Goal: Task Accomplishment & Management: Manage account settings

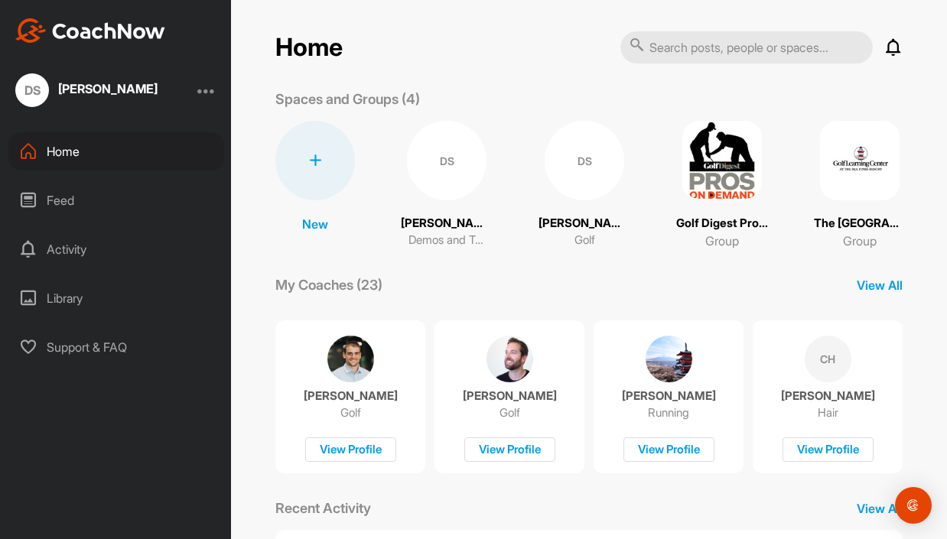
click at [209, 88] on div at bounding box center [206, 90] width 18 height 18
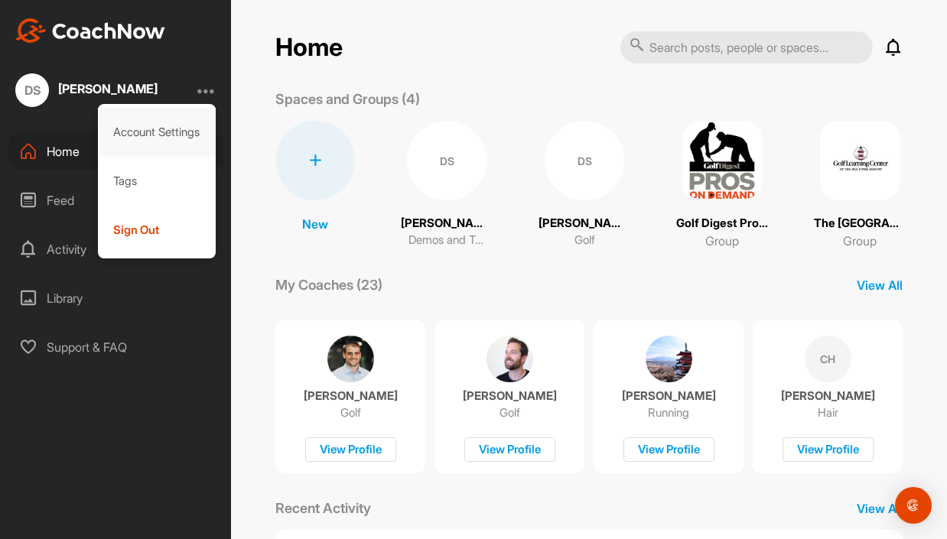
click at [177, 122] on div "Account Settings" at bounding box center [157, 132] width 119 height 49
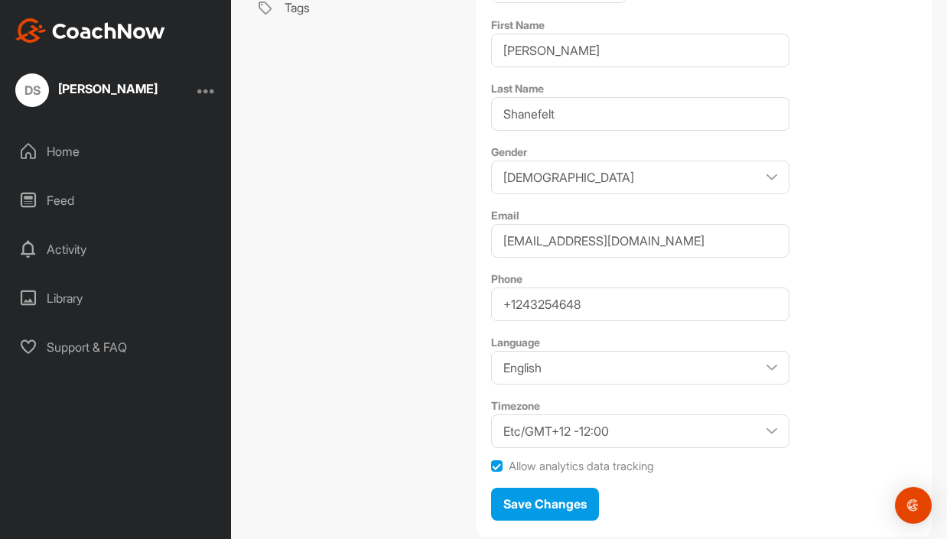
scroll to position [306, 0]
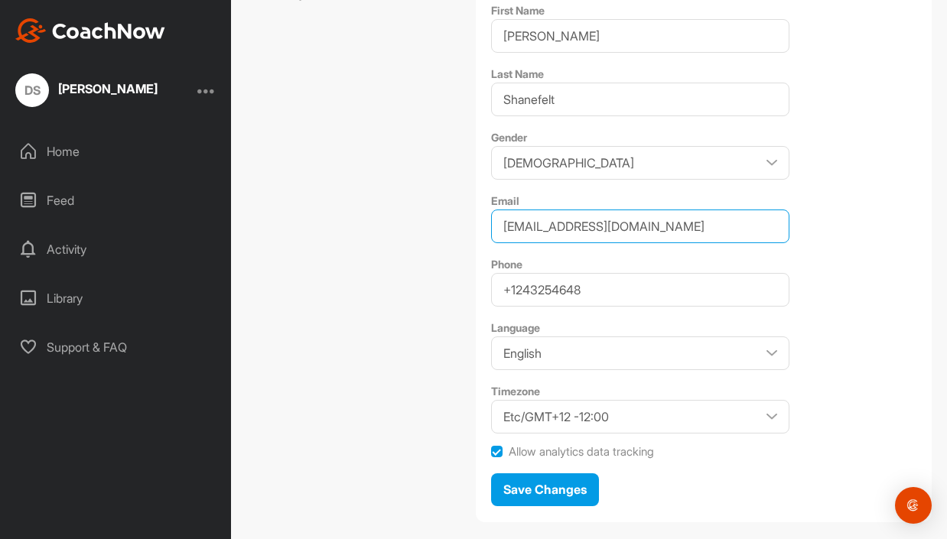
click at [617, 221] on input "[EMAIL_ADDRESS][DOMAIN_NAME]" at bounding box center [640, 227] width 298 height 34
click at [657, 252] on div "Profile DS Upload New Avatar First Name [PERSON_NAME] Last Name [PERSON_NAME] G…" at bounding box center [704, 164] width 456 height 715
click at [613, 228] on input "[EMAIL_ADDRESS][DOMAIN_NAME]" at bounding box center [640, 227] width 298 height 34
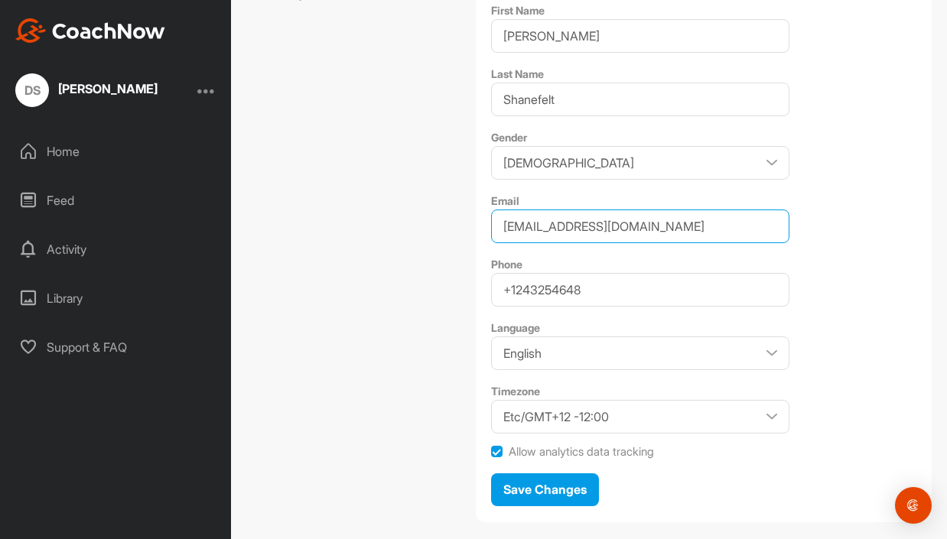
click at [613, 228] on input "[EMAIL_ADDRESS][DOMAIN_NAME]" at bounding box center [640, 227] width 298 height 34
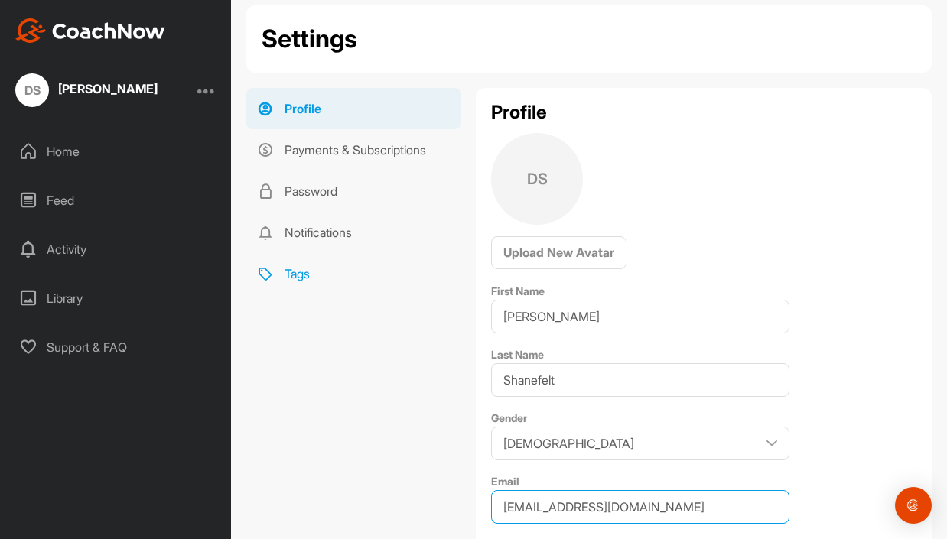
scroll to position [0, 0]
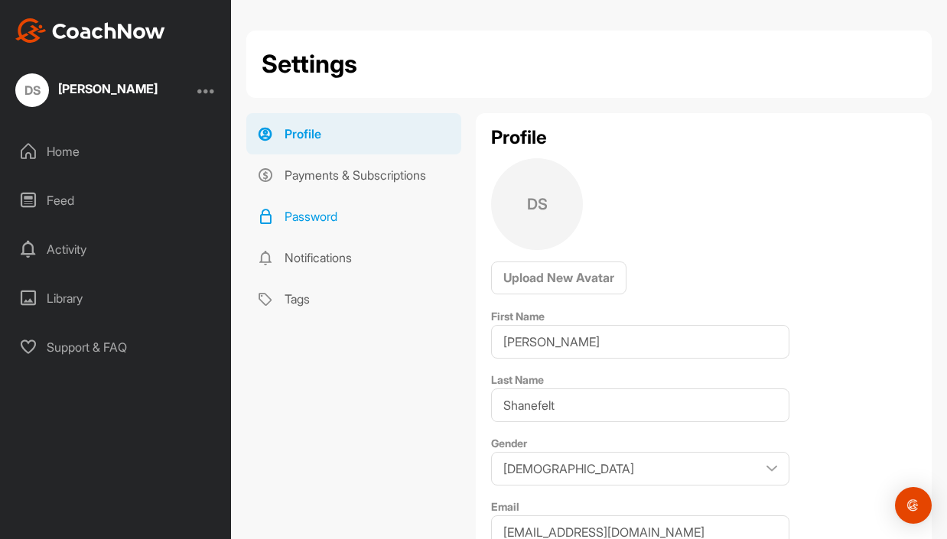
click at [330, 216] on link "Password" at bounding box center [353, 216] width 215 height 41
